Goal: Register for event/course

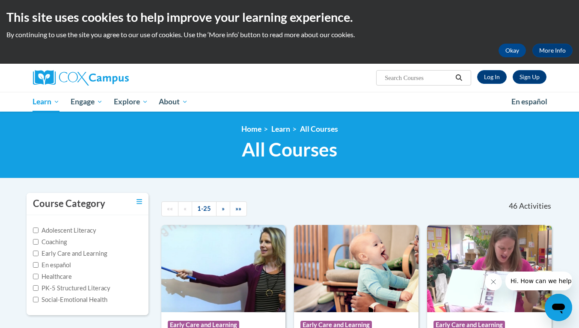
click at [66, 232] on label "Adolescent Literacy" at bounding box center [64, 230] width 63 height 9
click at [39, 232] on input "Adolescent Literacy" at bounding box center [36, 231] width 6 height 6
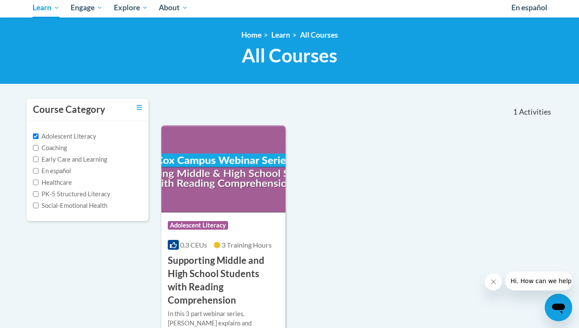
scroll to position [94, 0]
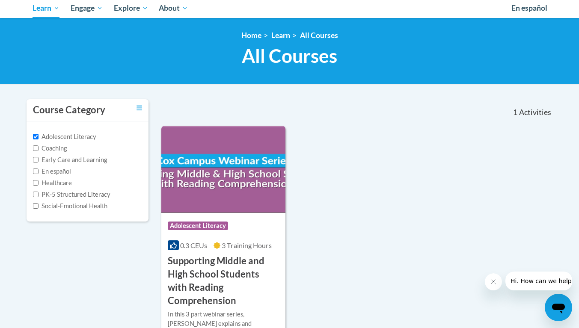
click at [72, 135] on label "Adolescent Literacy" at bounding box center [64, 136] width 63 height 9
click at [39, 135] on input "Adolescent Literacy" at bounding box center [36, 137] width 6 height 6
checkbox input "false"
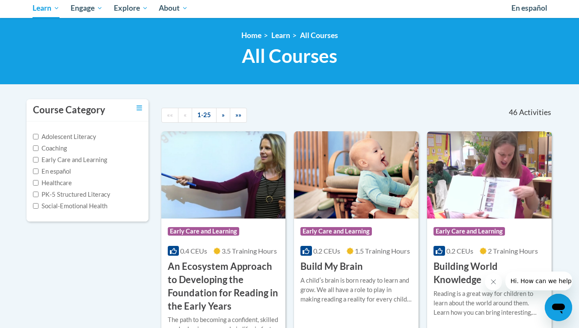
click at [93, 193] on label "PK-5 Structured Literacy" at bounding box center [71, 194] width 77 height 9
click at [39, 193] on input "PK-5 Structured Literacy" at bounding box center [36, 195] width 6 height 6
checkbox input "true"
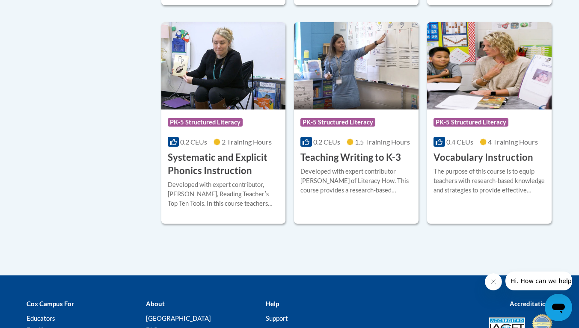
scroll to position [853, 0]
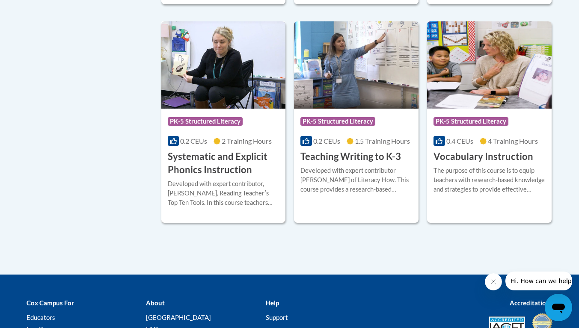
click at [216, 155] on h3 "Systematic and Explicit Phonics Instruction" at bounding box center [224, 163] width 112 height 27
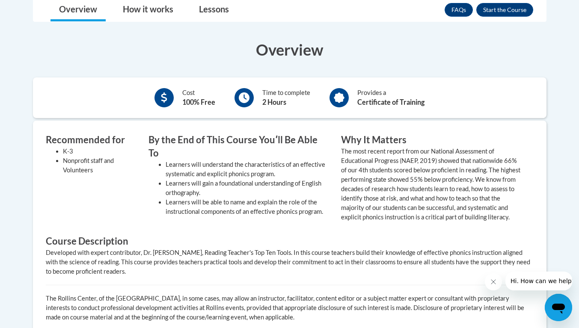
scroll to position [270, 0]
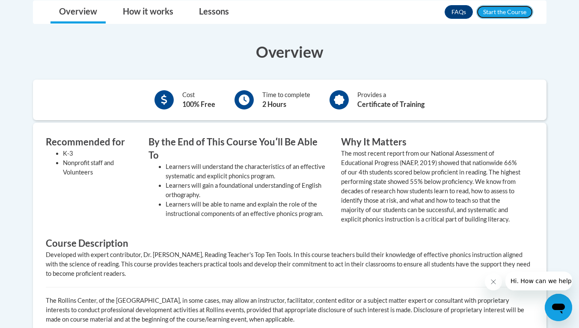
click at [506, 10] on button "Enroll" at bounding box center [504, 12] width 57 height 14
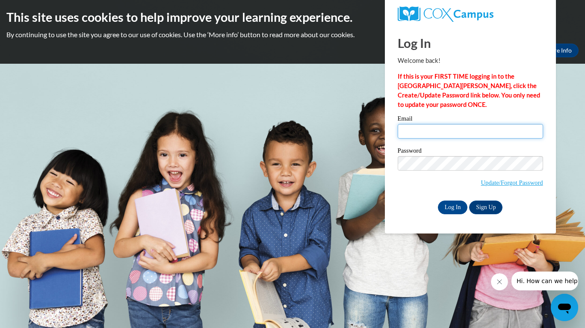
click at [456, 132] on input "Email" at bounding box center [470, 131] width 145 height 15
type input "gabriellefranklin35@gmail.com"
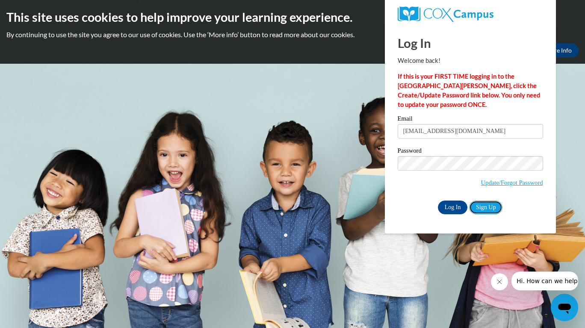
click at [484, 203] on link "Sign Up" at bounding box center [485, 208] width 33 height 14
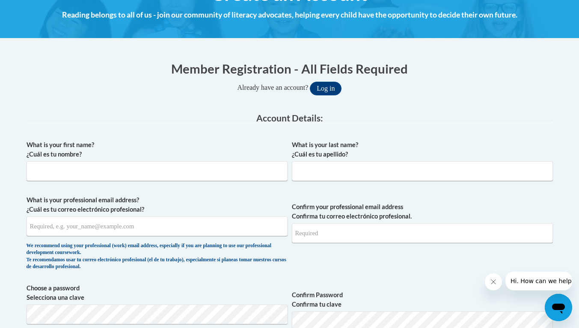
scroll to position [190, 0]
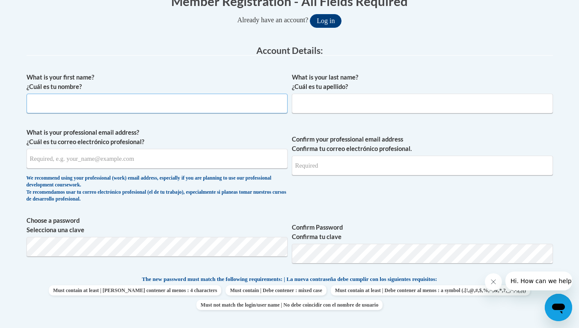
click at [201, 107] on input "What is your first name? ¿Cuál es tu nombre?" at bounding box center [157, 104] width 261 height 20
type input "Gabrielle"
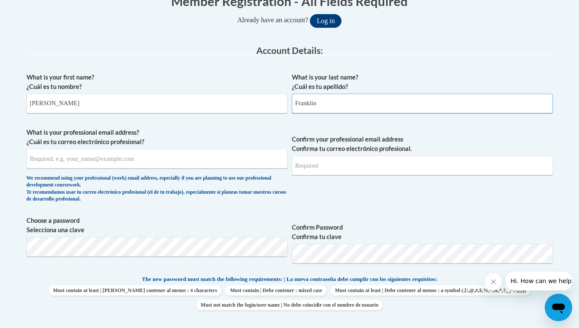
type input "Franklin"
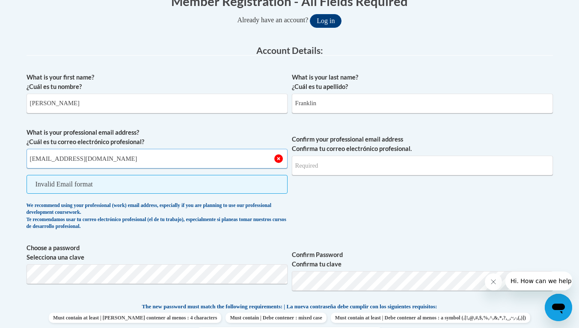
type input "gabriellefranklin35@gmail.com"
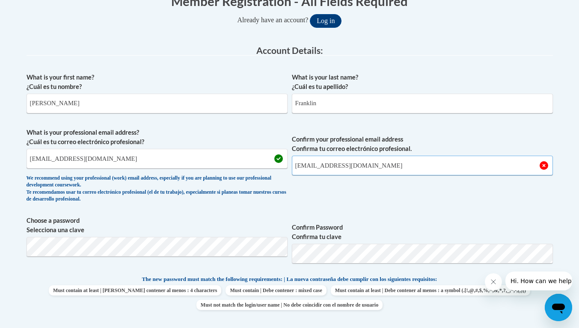
type input "gabriellefranklin35@gmail.com"
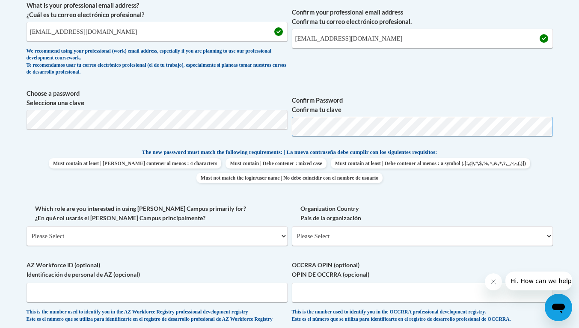
scroll to position [326, 0]
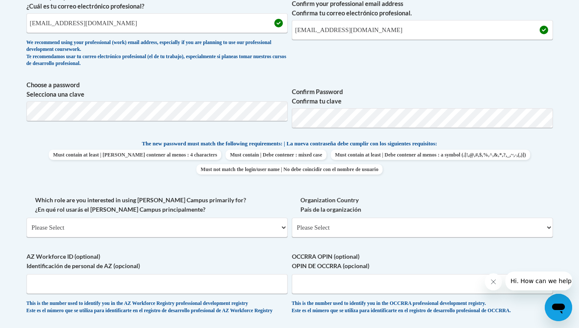
click at [539, 201] on label "Organization Country País de la organización" at bounding box center [422, 205] width 261 height 19
click at [539, 218] on select "Please Select United States | Estados Unidos Outside of the United States | Fue…" at bounding box center [422, 228] width 261 height 20
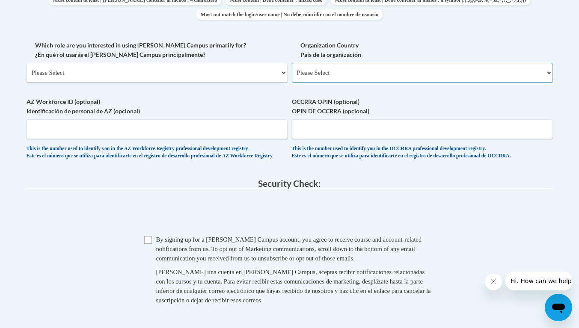
scroll to position [501, 0]
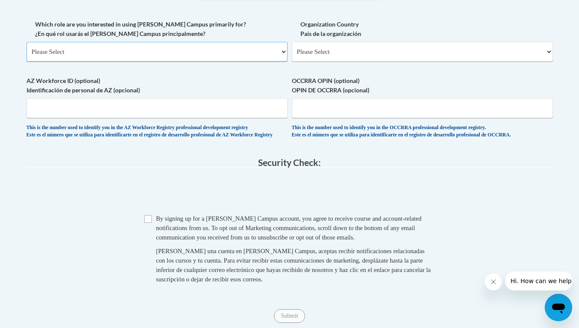
click at [259, 47] on select "Please Select College/University | Colegio/Universidad Community/Nonprofit Part…" at bounding box center [157, 52] width 261 height 20
select select "fbf2d438-af2f-41f8-98f1-81c410e29de3"
click at [27, 42] on select "Please Select College/University | Colegio/Universidad Community/Nonprofit Part…" at bounding box center [157, 52] width 261 height 20
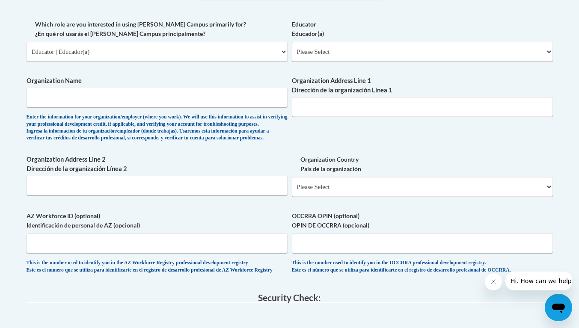
click at [356, 145] on div "What is your first name? ¿Cuál es tu nombre? Gabrielle What is your last name? …" at bounding box center [290, 19] width 526 height 525
click at [329, 58] on select "Please Select Early Learning/Daycare Teacher/Family Home Care Provider | Maestr…" at bounding box center [422, 52] width 261 height 20
select select "8e40623d-54d0-45cd-9f92-5df65cd3f8cf"
click at [292, 42] on select "Please Select Early Learning/Daycare Teacher/Family Home Care Provider | Maestr…" at bounding box center [422, 52] width 261 height 20
click at [329, 135] on div "What is your first name? ¿Cuál es tu nombre? Gabrielle What is your last name? …" at bounding box center [290, 19] width 526 height 525
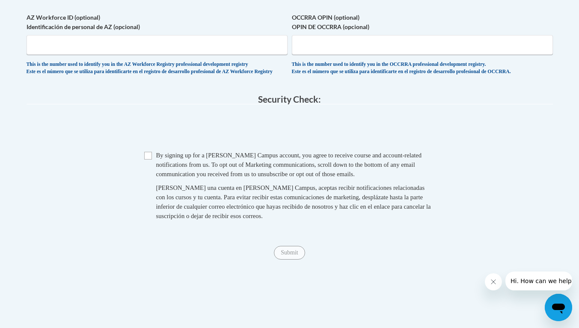
scroll to position [723, 0]
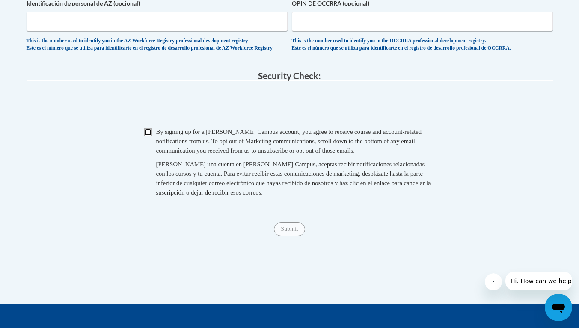
click at [149, 136] on input "Checkbox" at bounding box center [148, 132] width 8 height 8
checkbox input "true"
click at [291, 236] on input "Submit" at bounding box center [289, 229] width 31 height 14
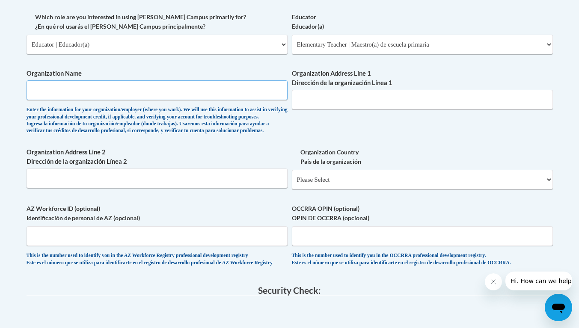
scroll to position [491, 0]
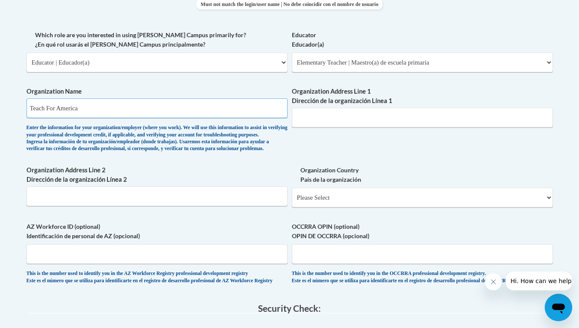
type input "Teach For America"
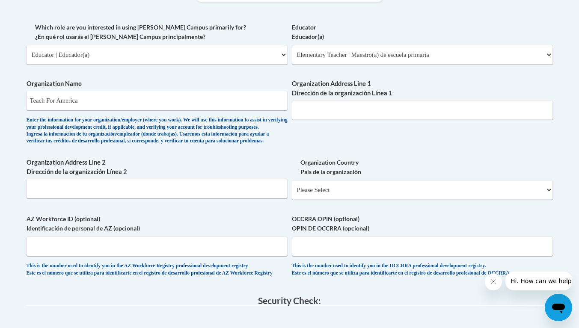
scroll to position [500, 0]
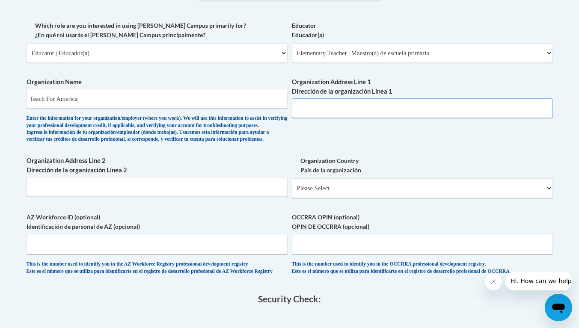
click at [354, 106] on input "Organization Address Line 1 Dirección de la organización Línea 1" at bounding box center [422, 108] width 261 height 20
paste input "Teach For America, Inc. 25 Broadway, 12th Floor New York, NY 10004, US"
type input "Teach For America, Inc. 25 Broadway, 12th Floor New York, NY 10004, US"
click at [486, 142] on div "What is your first name? ¿Cuál es tu nombre? Gabrielle What is your last name? …" at bounding box center [290, 20] width 526 height 525
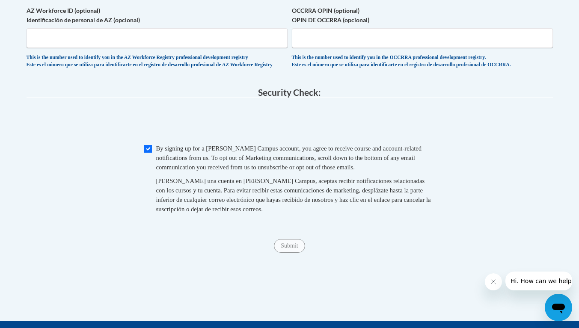
scroll to position [603, 0]
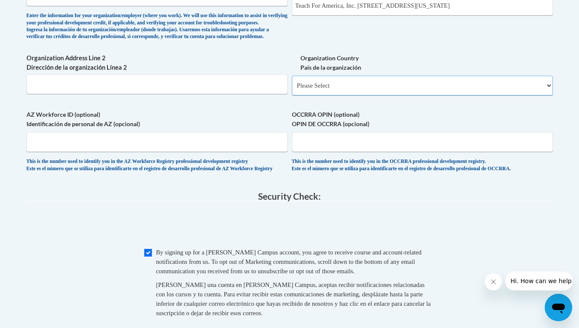
click at [351, 95] on select "Please Select United States | Estados Unidos Outside of the United States | Fue…" at bounding box center [422, 86] width 261 height 20
select select "ad49bcad-a171-4b2e-b99c-48b446064914"
click at [292, 89] on select "Please Select United States | Estados Unidos Outside of the United States | Fue…" at bounding box center [422, 86] width 261 height 20
select select
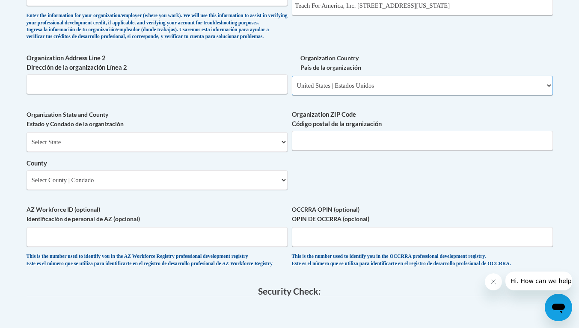
scroll to position [531, 0]
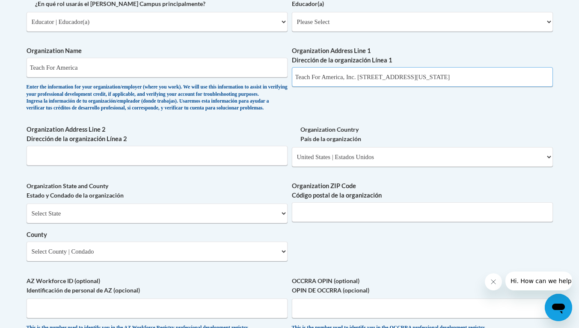
drag, startPoint x: 342, startPoint y: 78, endPoint x: 278, endPoint y: 80, distance: 64.2
click at [278, 80] on div "What is your first name? ¿Cuál es tu nombre? Gabrielle What is your last name? …" at bounding box center [290, 37] width 526 height 620
click at [311, 77] on input "Inc. 25 Broadway, 12th Floor New York, NY 10004, US" at bounding box center [422, 77] width 261 height 20
type input "25 Broadway, 12th Floor New York, NY 10004, US"
click at [212, 223] on select "Select State Alabama Alaska Arizona Arkansas California Colorado Connecticut De…" at bounding box center [157, 214] width 261 height 20
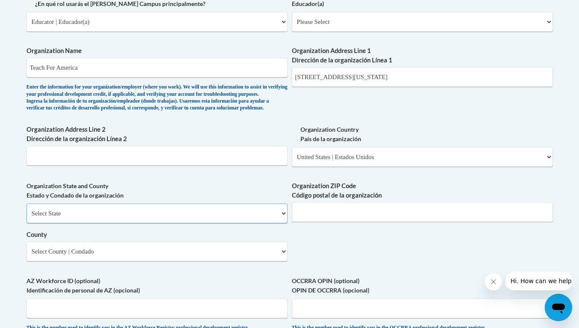
select select "New York"
click at [27, 217] on select "Select State Alabama Alaska Arizona Arkansas California Colorado Connecticut De…" at bounding box center [157, 214] width 261 height 20
click at [268, 260] on select "Select County Albany Allegany Bronx Broome Cattaraugus Cayuga Chautauqua Chemun…" at bounding box center [157, 252] width 261 height 20
select select "New York"
click at [27, 255] on select "Select County Albany Allegany Bronx Broome Cattaraugus Cayuga Chautauqua Chemun…" at bounding box center [157, 252] width 261 height 20
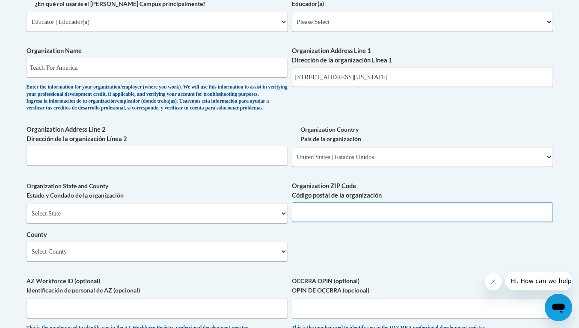
click at [386, 222] on input "Organization ZIP Code Código postal de la organización" at bounding box center [422, 212] width 261 height 20
type input "10004"
drag, startPoint x: 405, startPoint y: 79, endPoint x: 364, endPoint y: 87, distance: 40.9
click at [364, 87] on div "Organization Address Line 1 Dirección de la organización Línea 1 25 Broadway, 1…" at bounding box center [422, 69] width 261 height 47
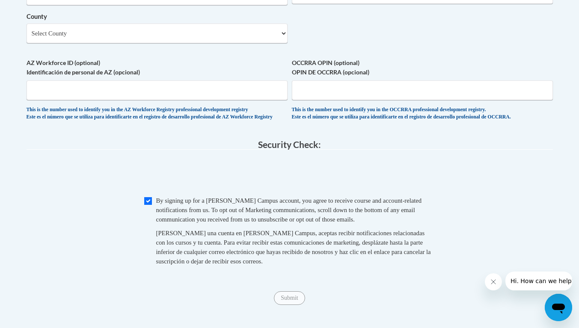
scroll to position [760, 0]
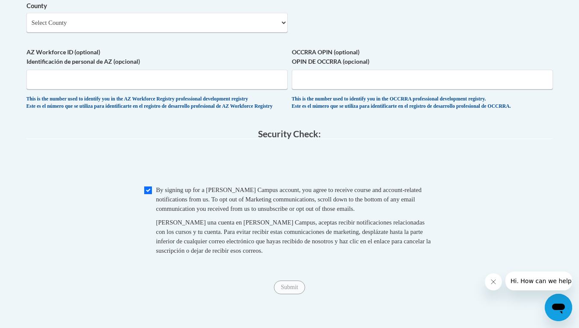
type input "25 Broadway, 12th Floor"
click at [300, 294] on input "Submit" at bounding box center [289, 288] width 31 height 14
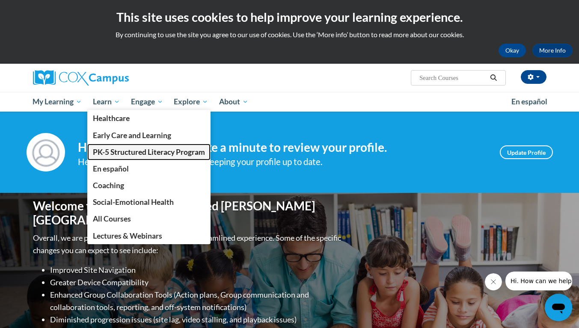
click at [139, 150] on span "PK-5 Structured Literacy Program" at bounding box center [149, 152] width 112 height 9
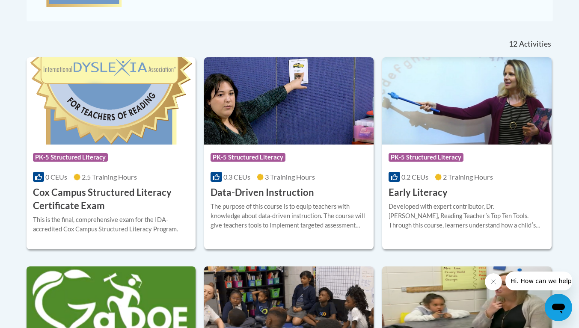
drag, startPoint x: 0, startPoint y: 0, endPoint x: 585, endPoint y: 201, distance: 618.4
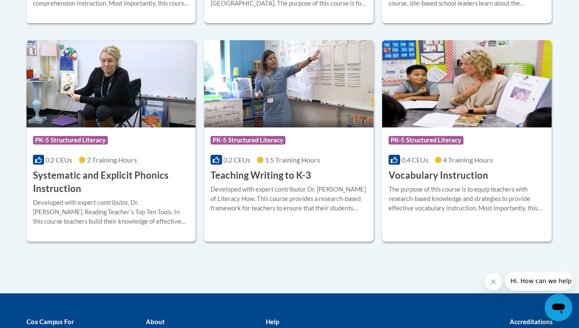
scroll to position [996, 0]
click at [119, 173] on h3 "Systematic and Explicit Phonics Instruction" at bounding box center [111, 182] width 157 height 27
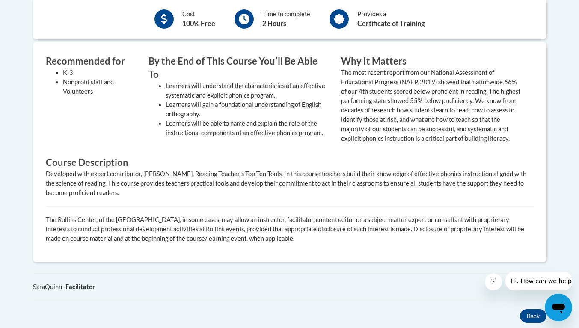
scroll to position [353, 0]
